Goal: Find specific page/section: Find specific page/section

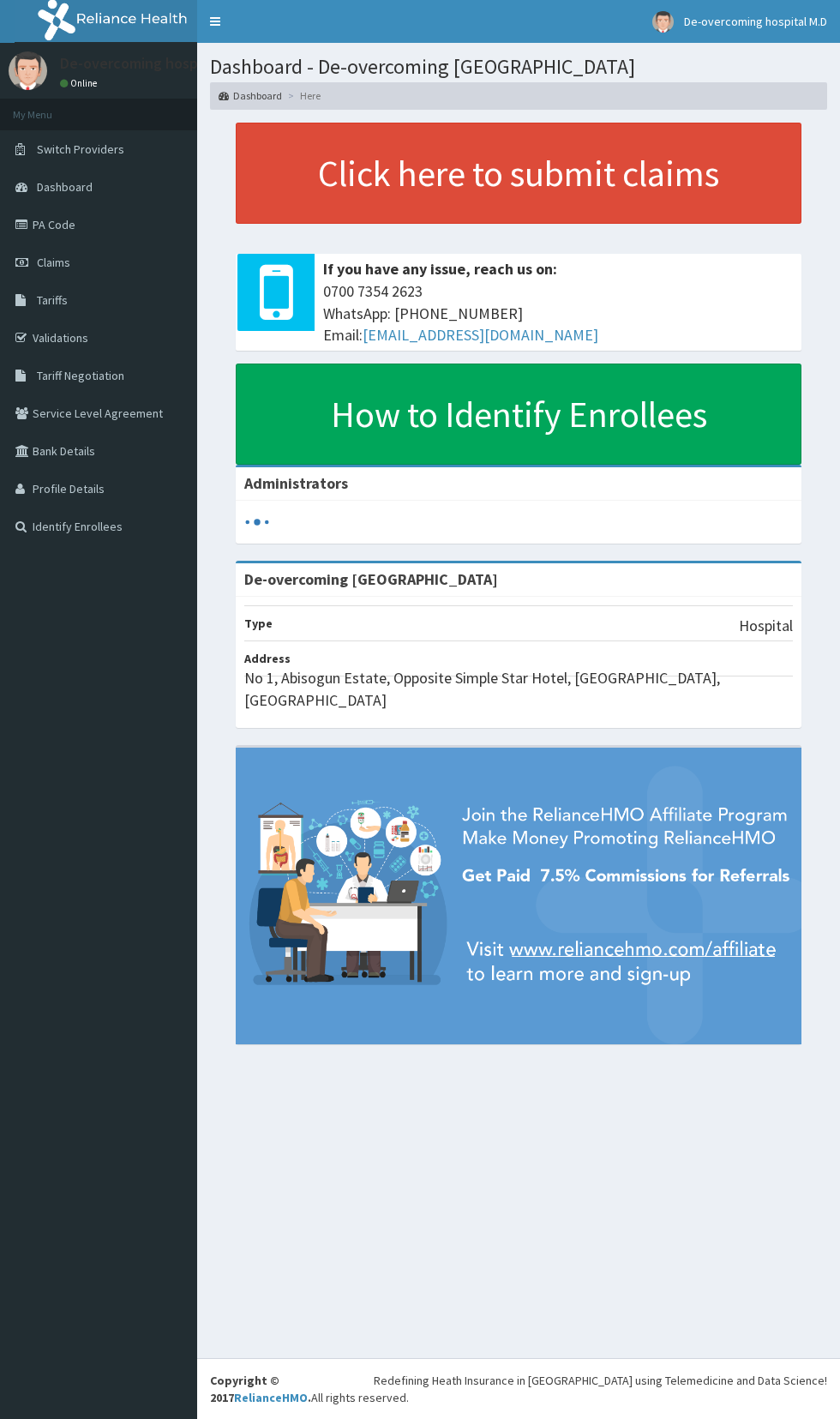
click at [55, 225] on link "PA Code" at bounding box center [98, 225] width 197 height 37
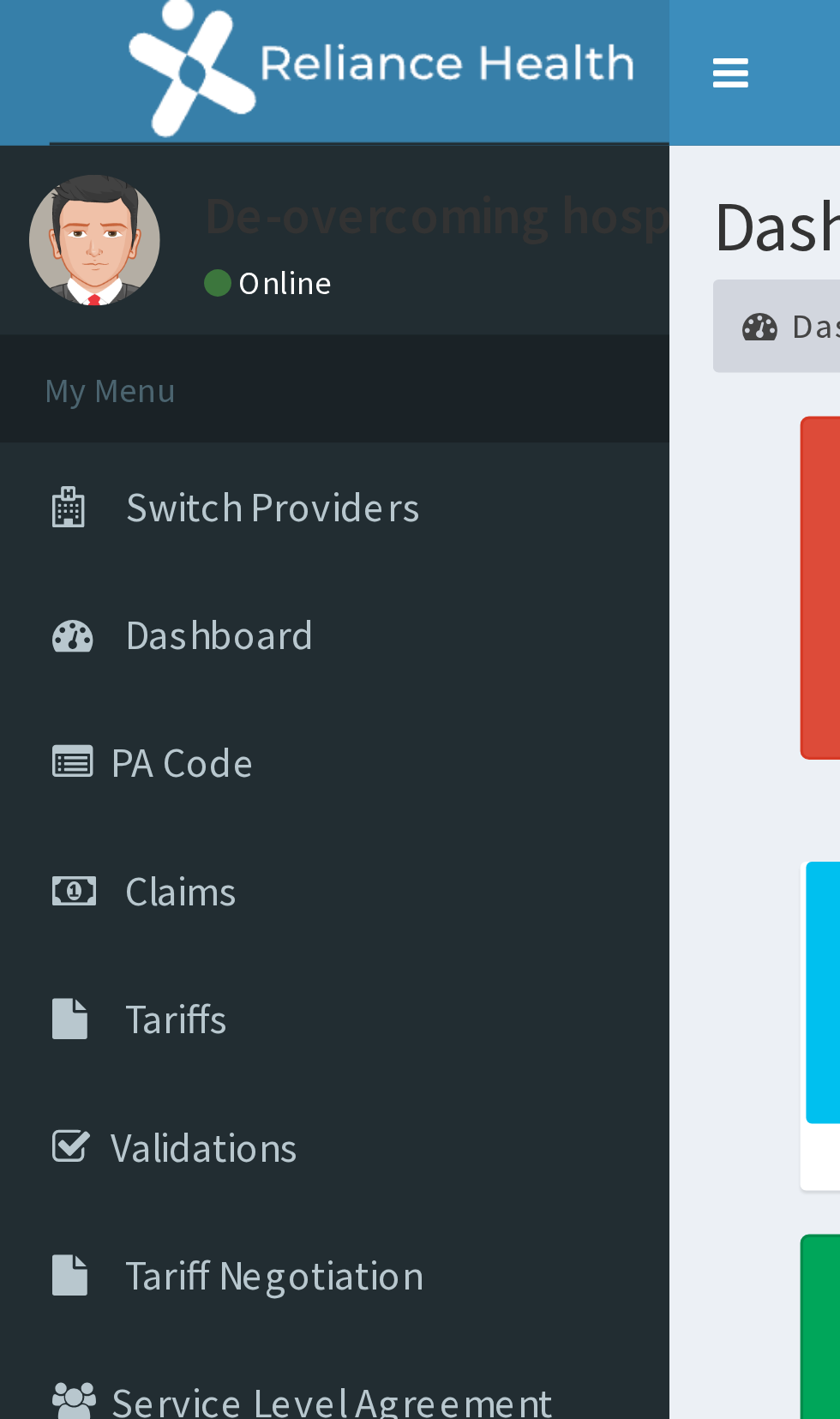
click at [56, 232] on link "PA Code" at bounding box center [98, 225] width 197 height 37
